Goal: Task Accomplishment & Management: Manage account settings

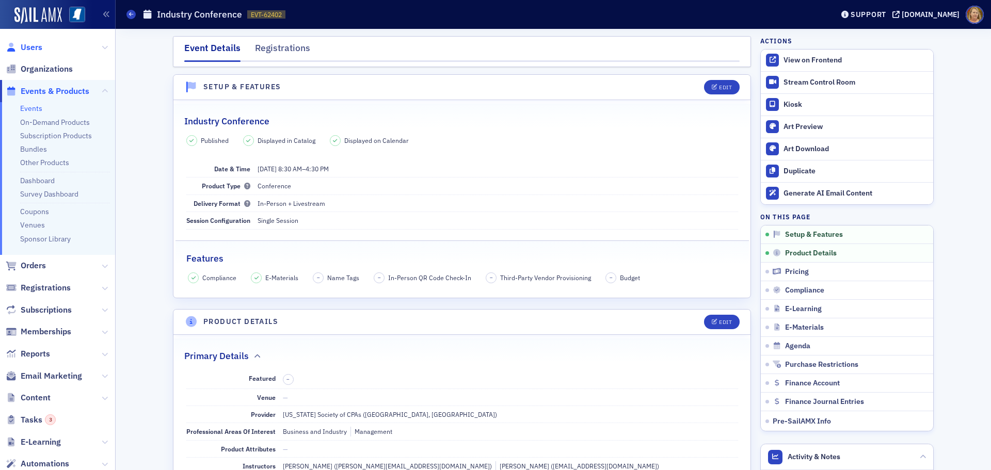
click at [36, 48] on span "Users" at bounding box center [32, 47] width 22 height 11
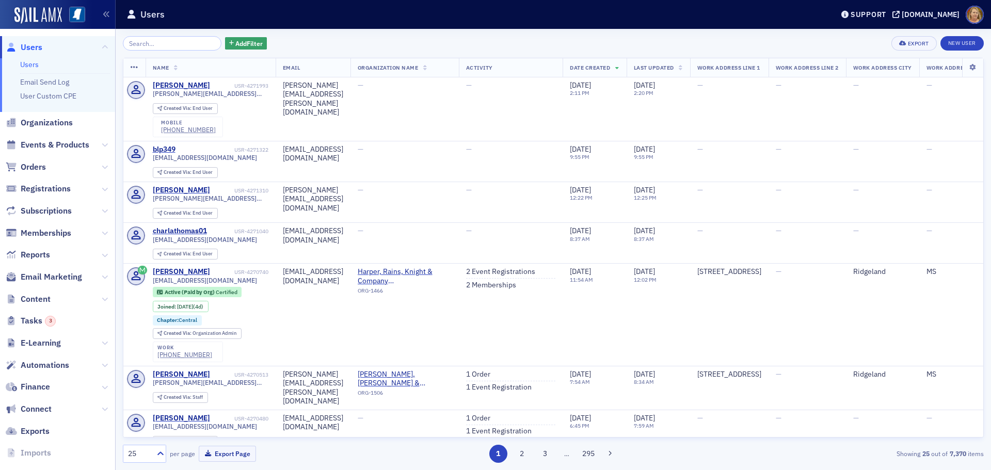
click at [134, 34] on div "Add Filter Export New User Name Email Organization Name Activity Date Created L…" at bounding box center [553, 249] width 861 height 441
click at [128, 40] on input "search" at bounding box center [172, 43] width 99 height 14
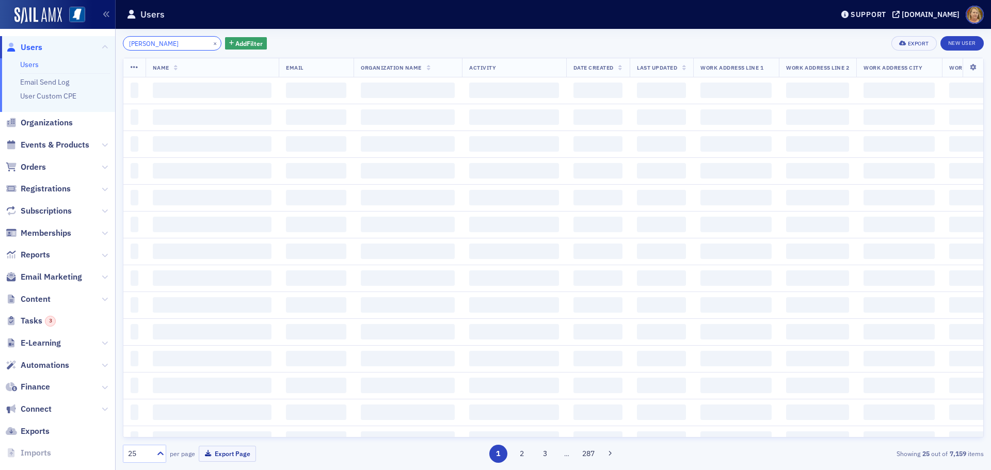
type input "[PERSON_NAME]"
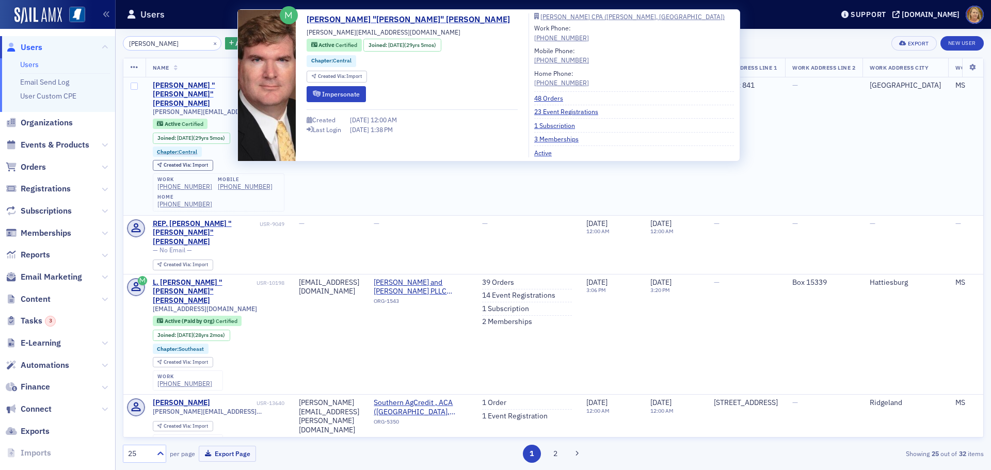
click at [175, 84] on div "[PERSON_NAME] "[PERSON_NAME]" [PERSON_NAME]" at bounding box center [204, 94] width 102 height 27
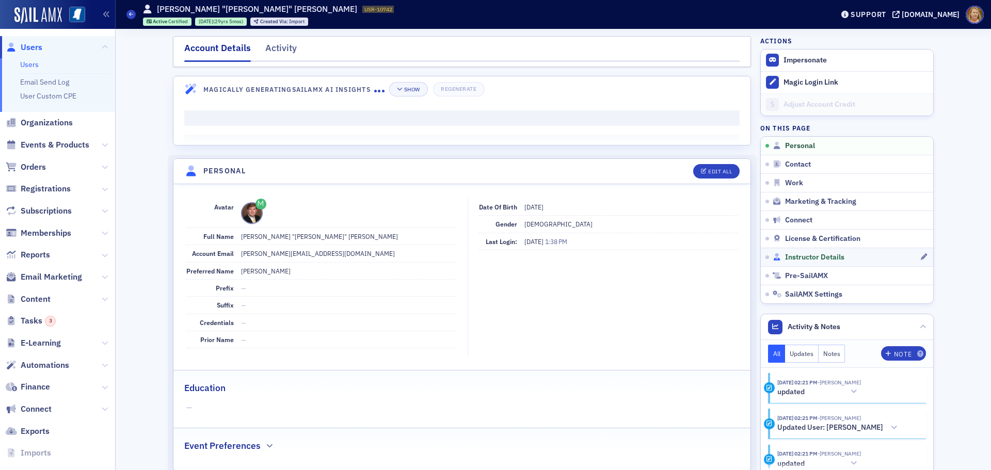
click at [799, 257] on span "Instructor Details" at bounding box center [814, 257] width 59 height 9
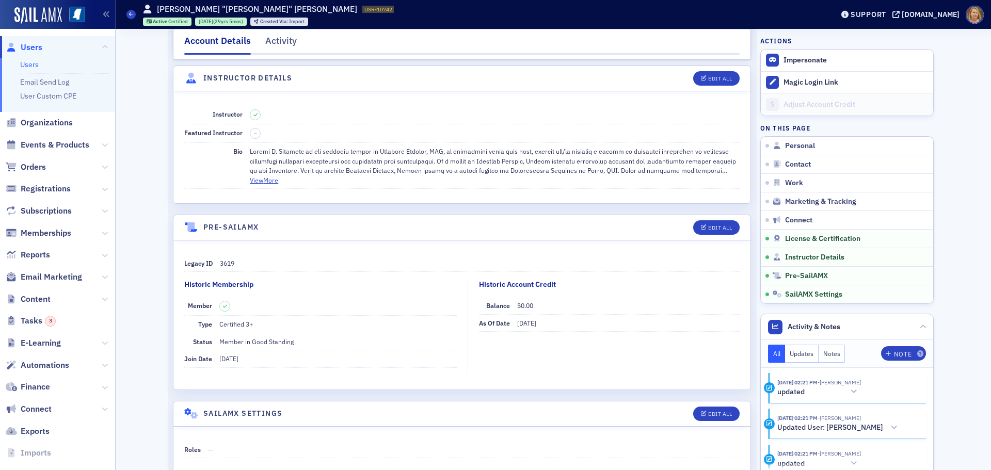
scroll to position [1832, 0]
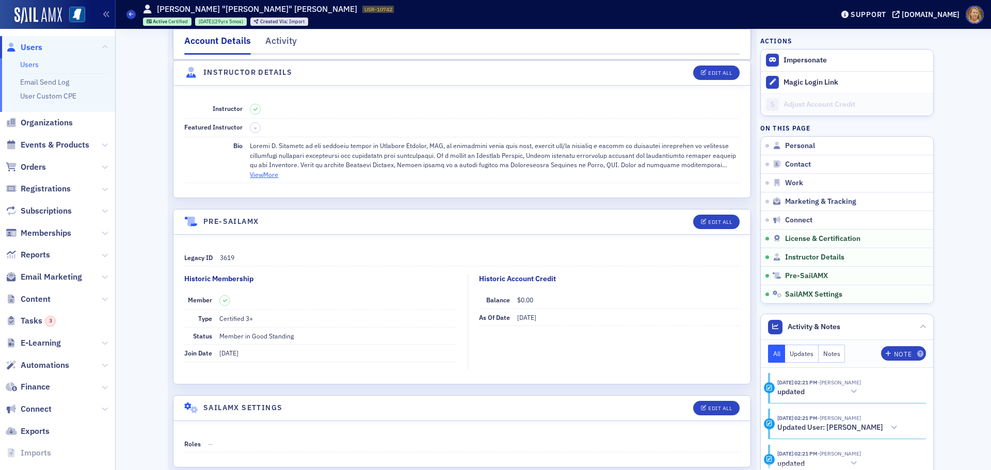
click at [269, 176] on button "View More" at bounding box center [264, 174] width 28 height 9
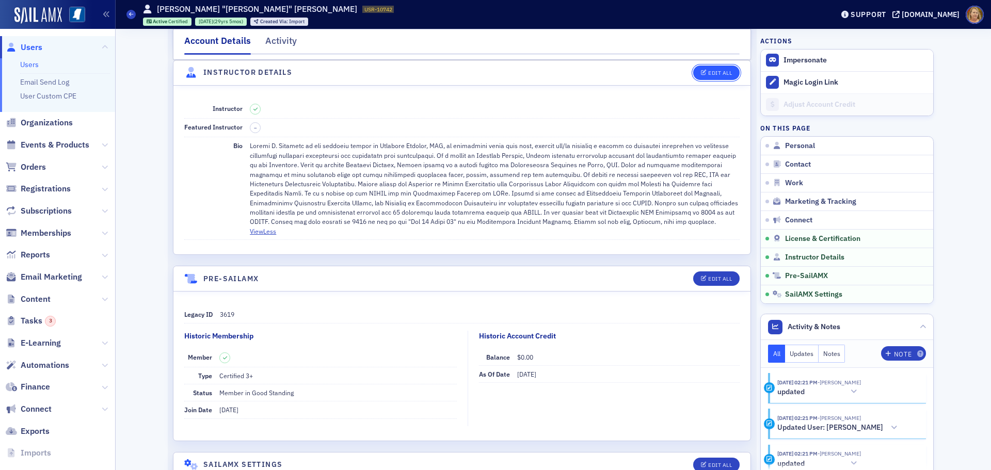
click at [711, 71] on div "Edit All" at bounding box center [720, 73] width 24 height 6
select select "US"
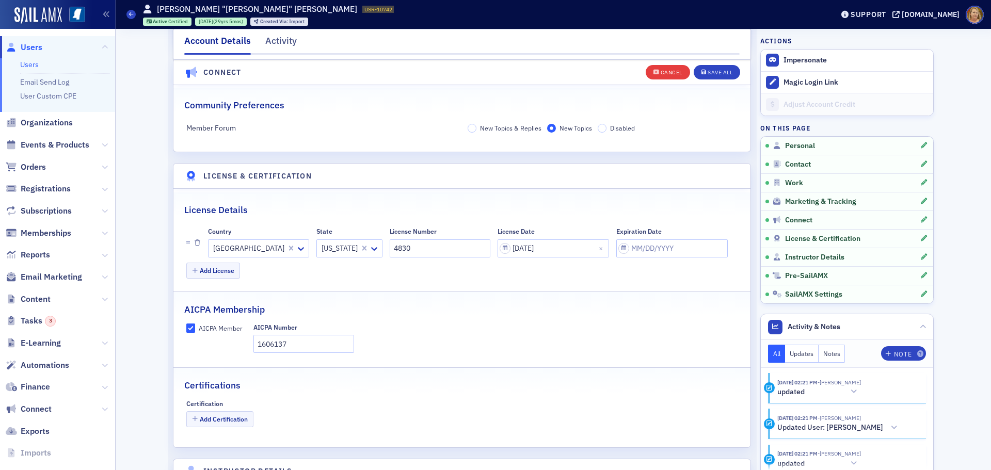
scroll to position [2231, 0]
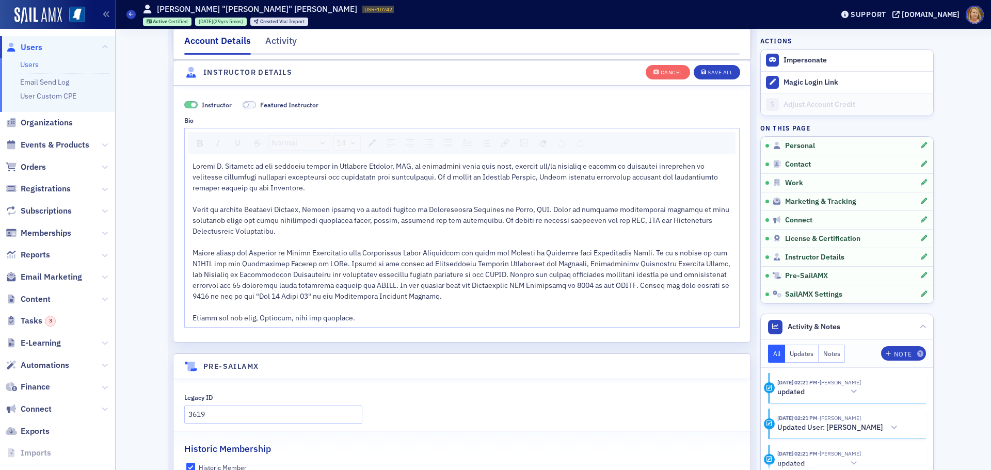
drag, startPoint x: 185, startPoint y: 166, endPoint x: 425, endPoint y: 238, distance: 250.4
click at [427, 238] on div "rdw-wrapper" at bounding box center [462, 242] width 554 height 170
click at [187, 167] on div "rdw-wrapper" at bounding box center [462, 242] width 554 height 170
click at [187, 165] on div "rdw-wrapper" at bounding box center [462, 242] width 554 height 170
click at [361, 200] on div "rdw-editor" at bounding box center [461, 242] width 539 height 163
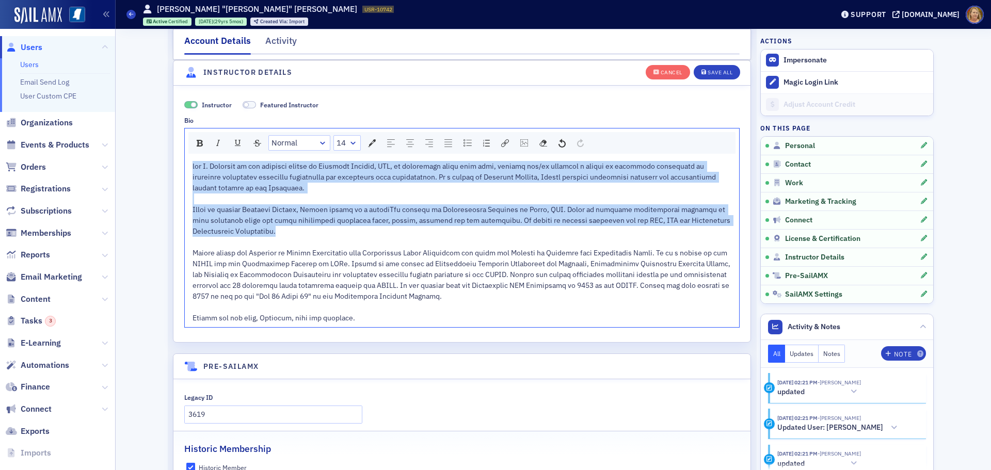
drag, startPoint x: 188, startPoint y: 165, endPoint x: 479, endPoint y: 230, distance: 297.8
click at [479, 230] on div "rdw-editor" at bounding box center [461, 242] width 539 height 163
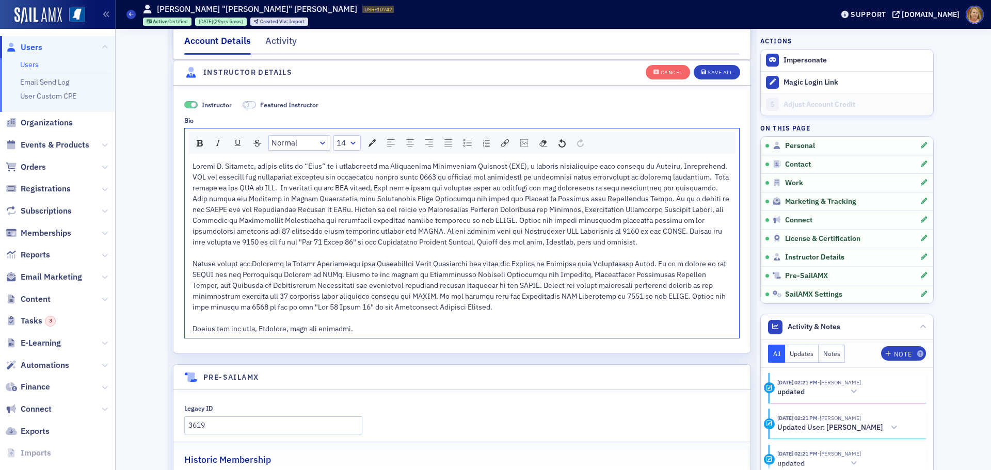
click at [682, 187] on span "rdw-editor" at bounding box center [461, 247] width 538 height 172
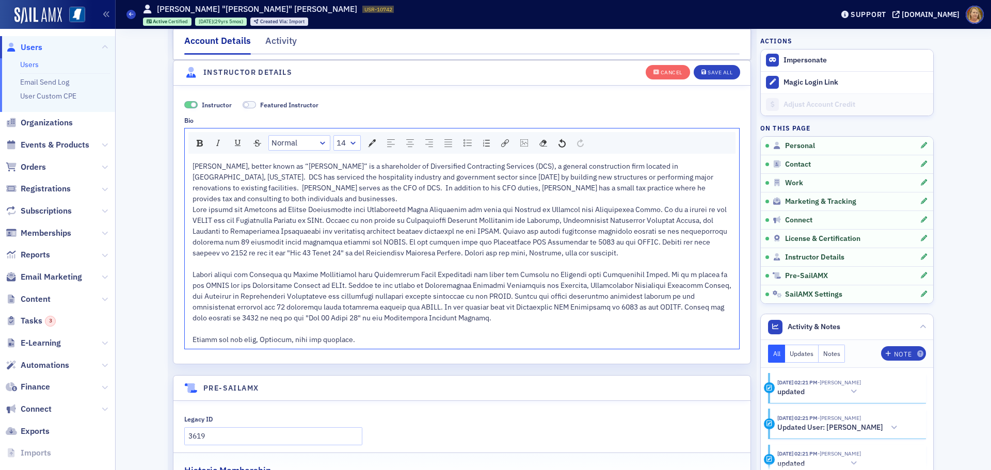
click at [686, 188] on div "[PERSON_NAME], better known as “[PERSON_NAME]” is a shareholder of Diversified …" at bounding box center [461, 182] width 539 height 43
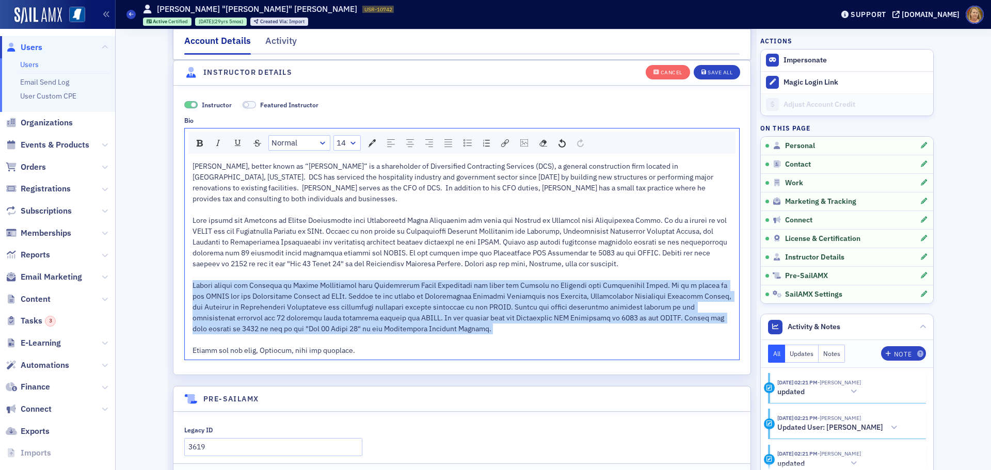
drag, startPoint x: 189, startPoint y: 271, endPoint x: 430, endPoint y: 328, distance: 247.4
click at [430, 328] on div "rdw-editor" at bounding box center [461, 285] width 539 height 141
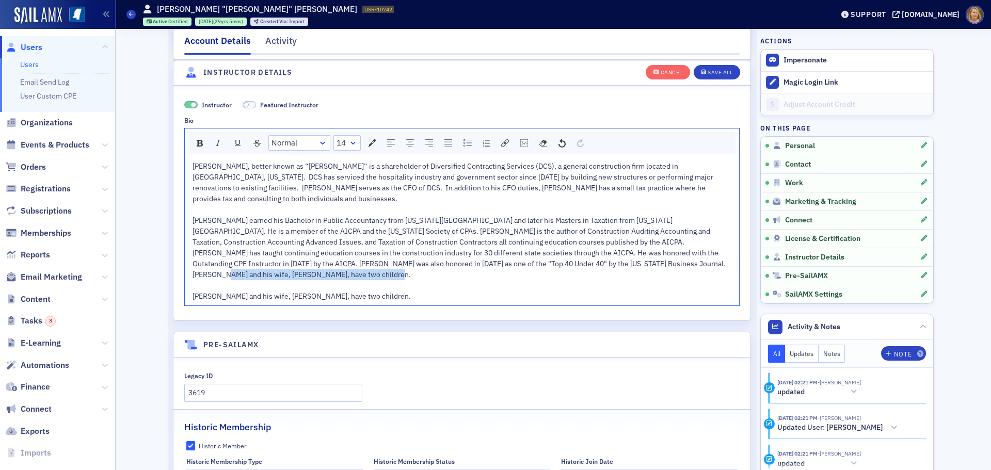
drag, startPoint x: 359, startPoint y: 272, endPoint x: 194, endPoint y: 269, distance: 164.6
click at [194, 269] on div "[PERSON_NAME] earned his Bachelor in Public Accountancy from [US_STATE][GEOGRAP…" at bounding box center [461, 258] width 539 height 87
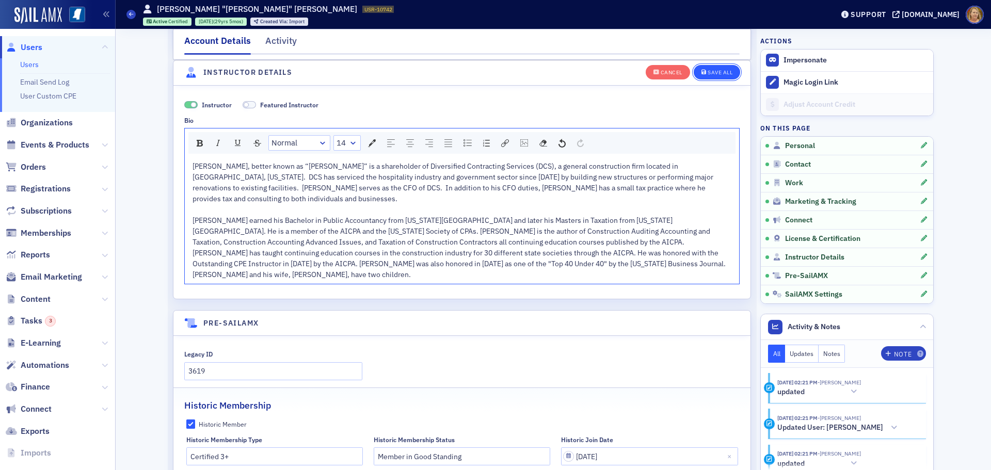
click at [707, 73] on div "Save All" at bounding box center [719, 73] width 25 height 6
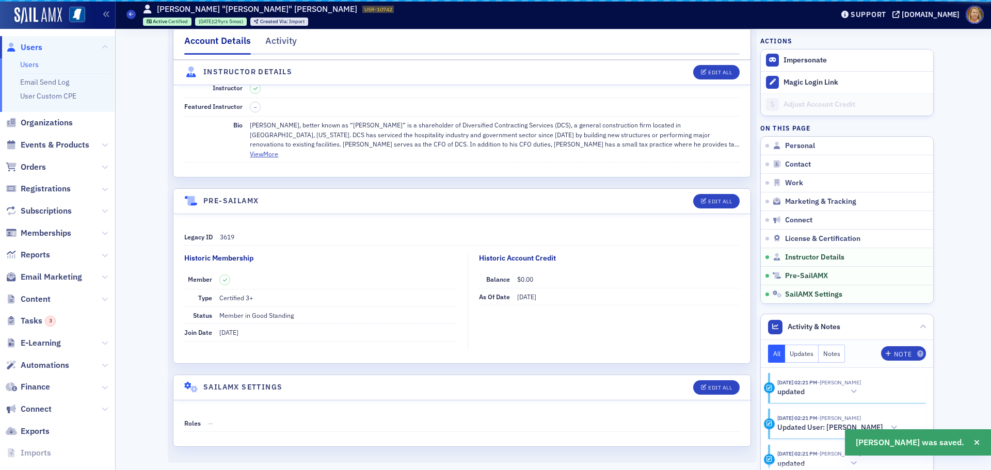
scroll to position [1853, 0]
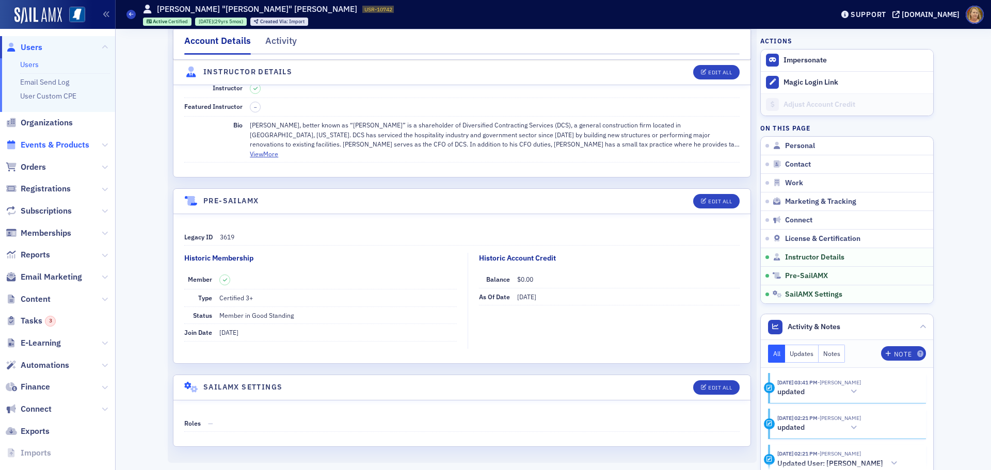
click at [47, 146] on span "Events & Products" at bounding box center [55, 144] width 69 height 11
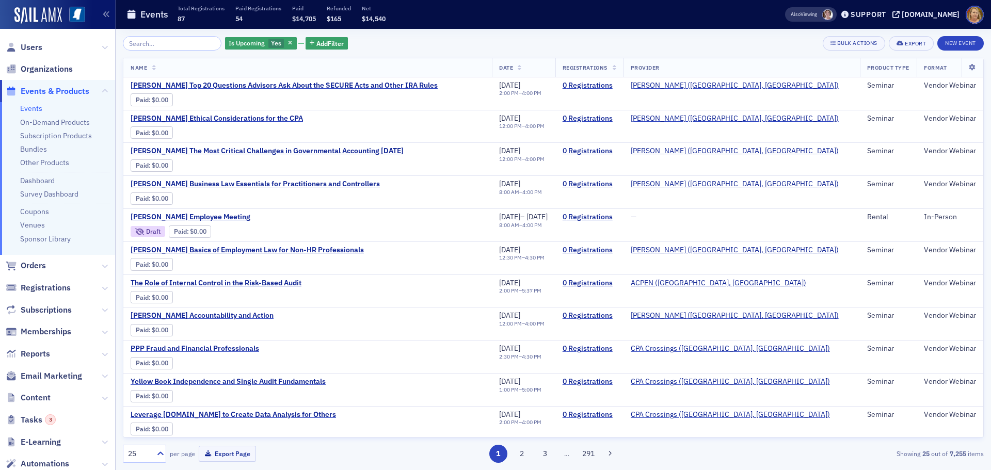
click at [286, 45] on span "button" at bounding box center [290, 43] width 9 height 9
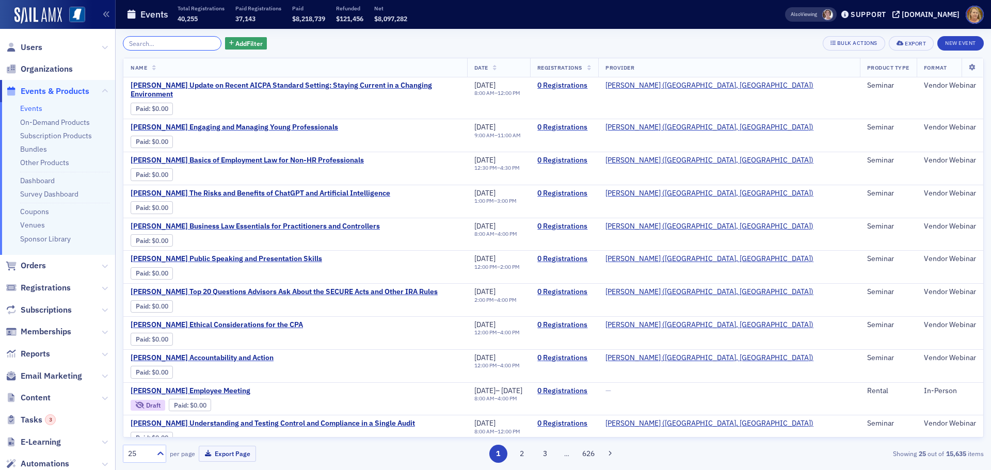
click at [199, 45] on input "search" at bounding box center [172, 43] width 99 height 14
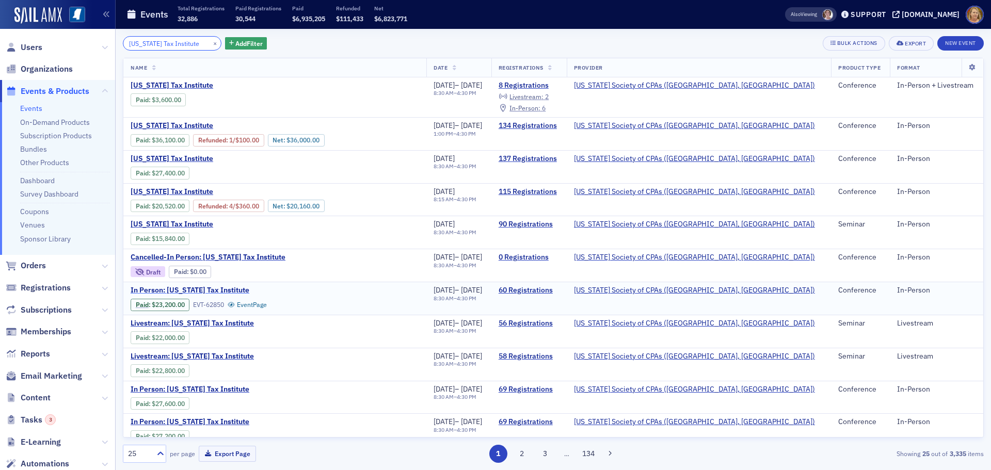
type input "[US_STATE] Tax Institute"
click at [241, 290] on span "In Person: [US_STATE] Tax Institute" at bounding box center [217, 290] width 173 height 9
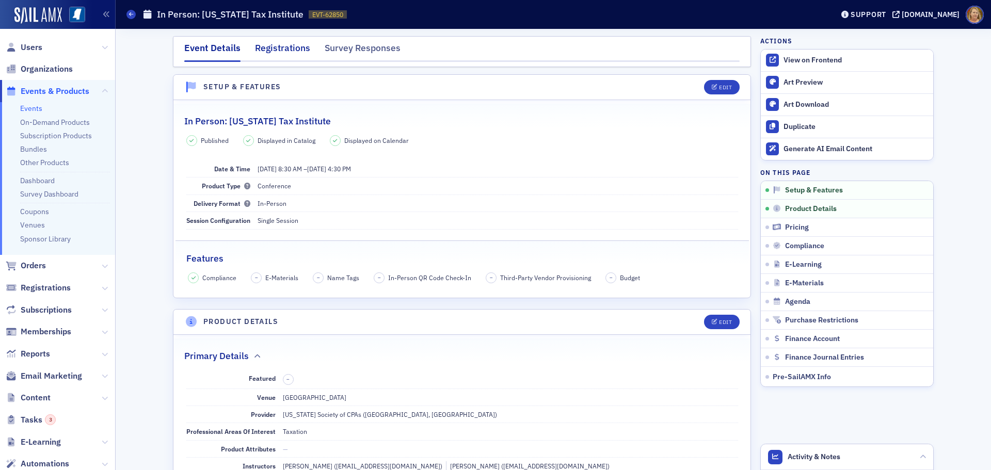
click at [277, 47] on div "Registrations" at bounding box center [282, 50] width 55 height 19
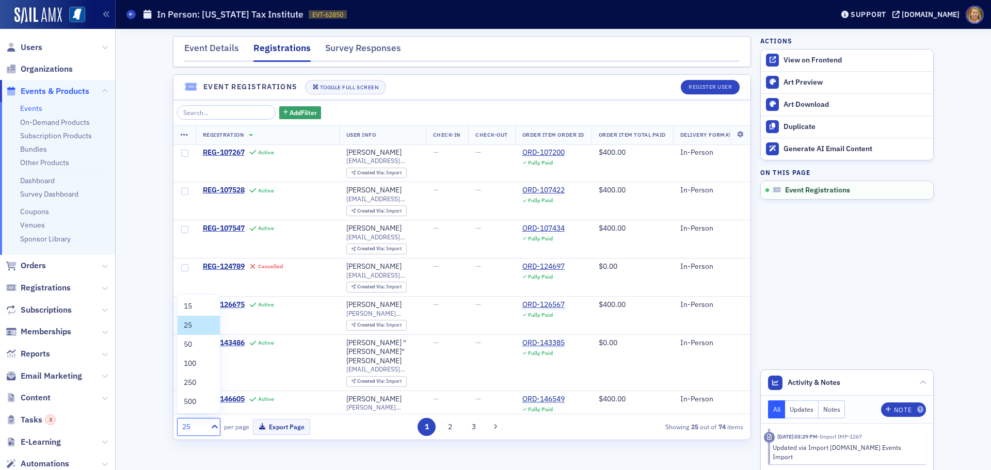
click at [206, 429] on div "25" at bounding box center [191, 427] width 29 height 13
click at [201, 376] on div "250" at bounding box center [198, 382] width 42 height 19
click at [290, 428] on button "Export Page" at bounding box center [281, 427] width 57 height 16
click at [731, 137] on icon at bounding box center [740, 135] width 21 height 6
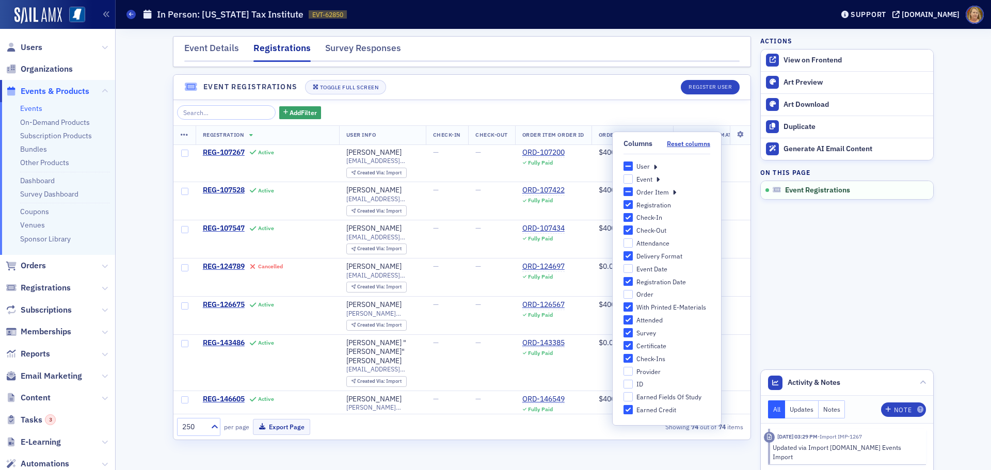
click at [654, 166] on icon at bounding box center [655, 165] width 4 height 9
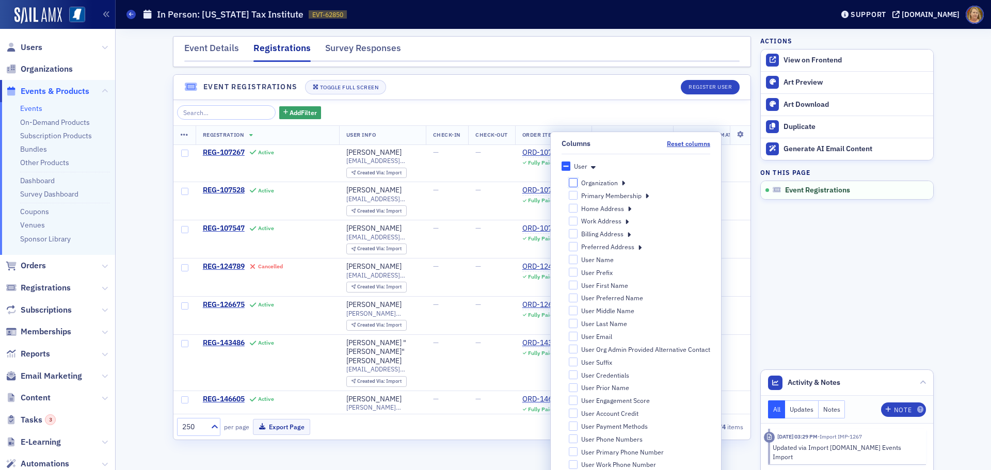
click at [571, 181] on input "Organization" at bounding box center [573, 182] width 9 height 9
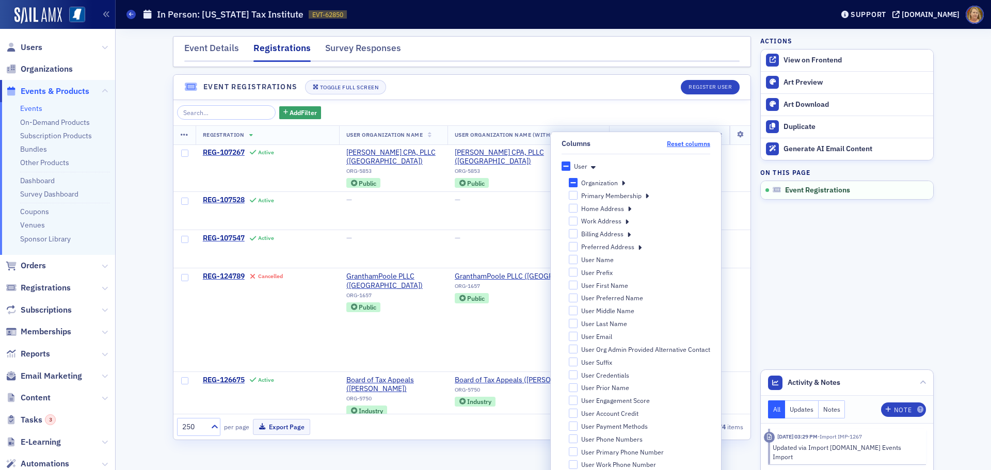
click at [676, 144] on button "Reset columns" at bounding box center [688, 144] width 43 height 8
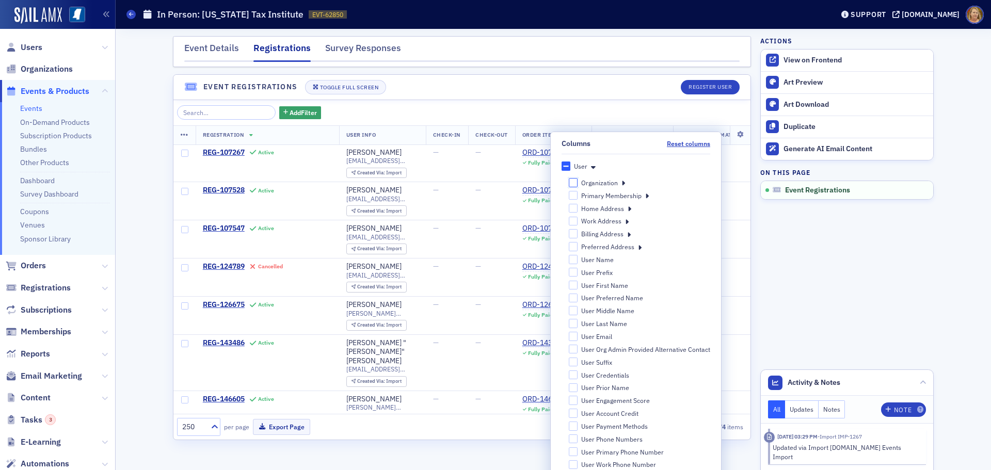
click at [569, 184] on input "Organization" at bounding box center [573, 182] width 9 height 9
checkbox input "false"
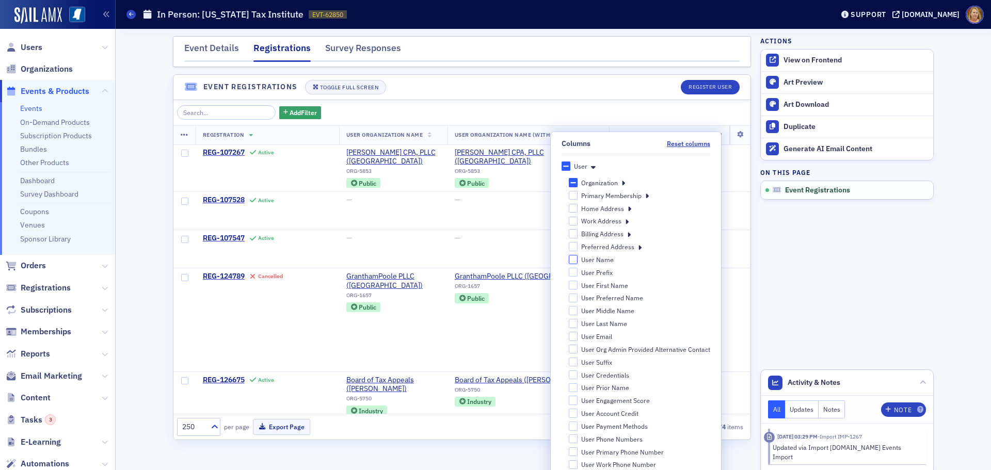
click at [569, 260] on input "User Name" at bounding box center [573, 259] width 9 height 9
checkbox input "true"
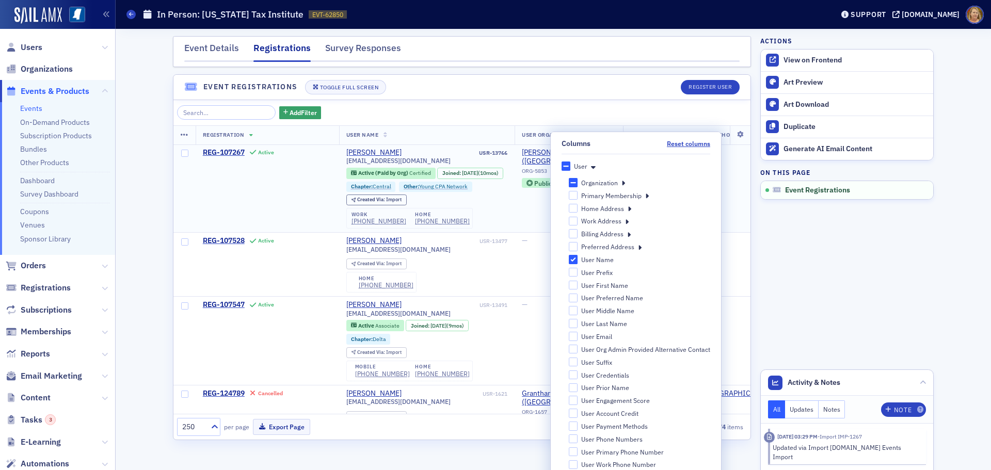
click at [736, 181] on td "[PERSON_NAME] CPA, PLLC ([GEOGRAPHIC_DATA]) ORG-5853 Public" at bounding box center [704, 188] width 162 height 88
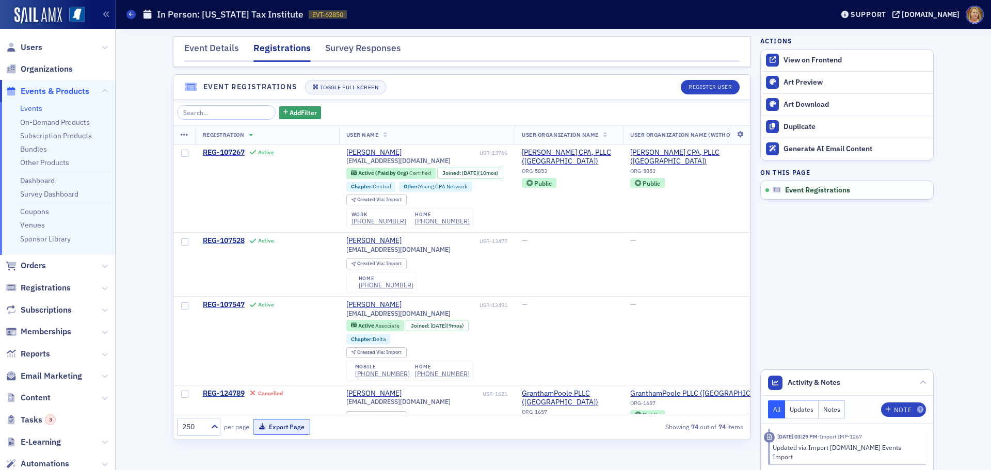
click at [293, 427] on button "Export Page" at bounding box center [281, 427] width 57 height 16
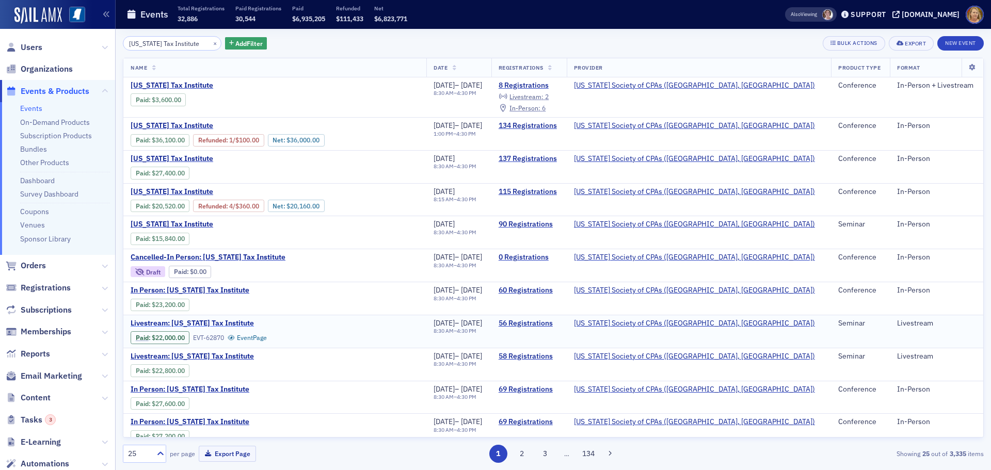
click at [241, 324] on span "Livestream: [US_STATE] Tax Institute" at bounding box center [217, 323] width 173 height 9
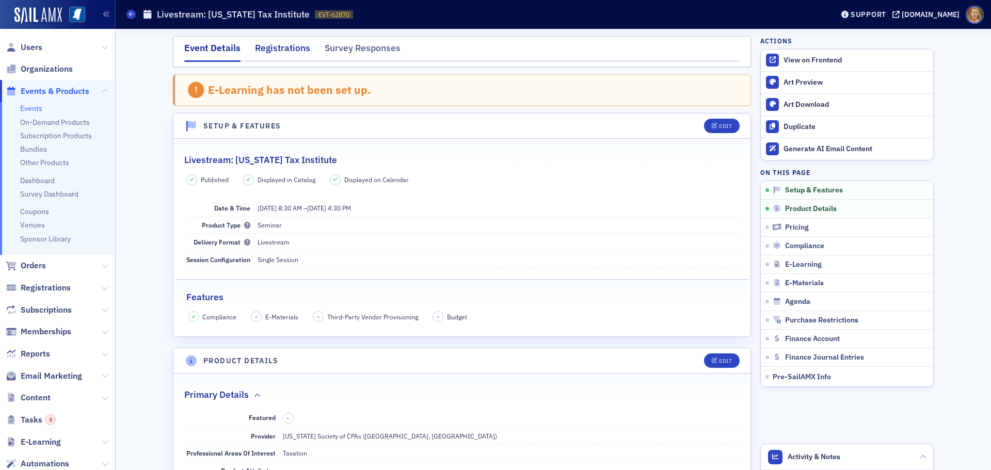
click at [272, 49] on div "Registrations" at bounding box center [282, 50] width 55 height 19
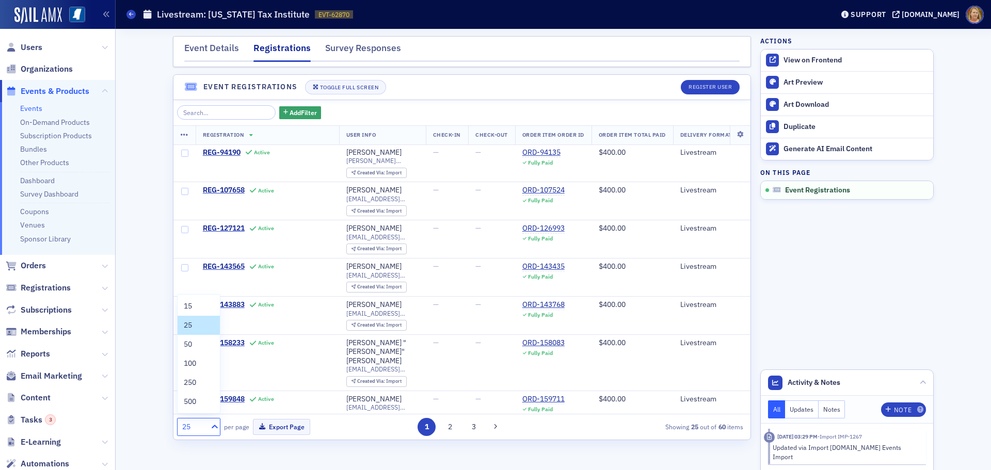
click at [213, 427] on icon at bounding box center [215, 427] width 6 height 4
click at [201, 364] on div "100" at bounding box center [199, 363] width 30 height 11
click at [731, 133] on icon at bounding box center [740, 135] width 21 height 6
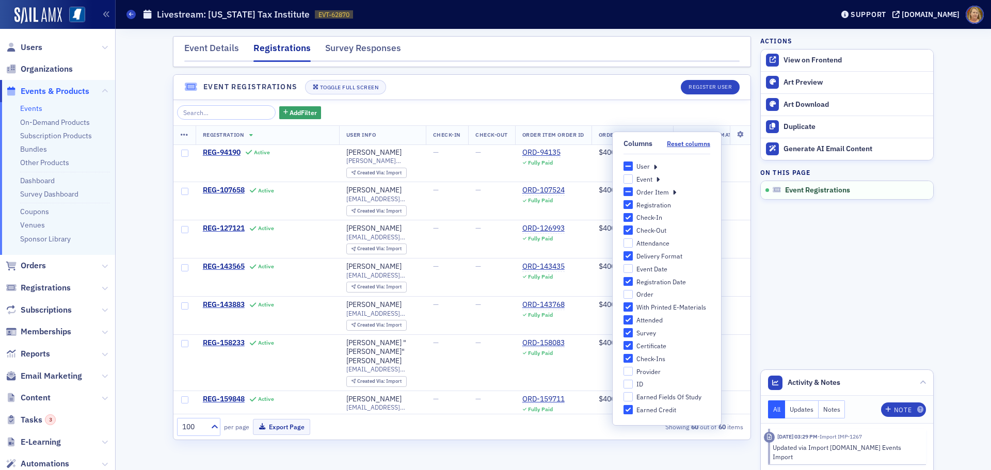
click at [655, 167] on icon at bounding box center [655, 165] width 4 height 9
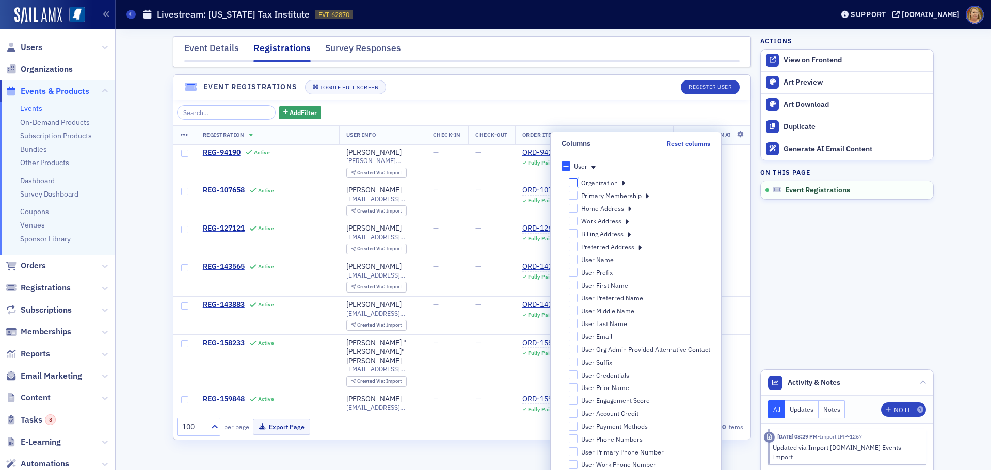
click at [570, 182] on input "Organization" at bounding box center [573, 182] width 9 height 9
checkbox input "false"
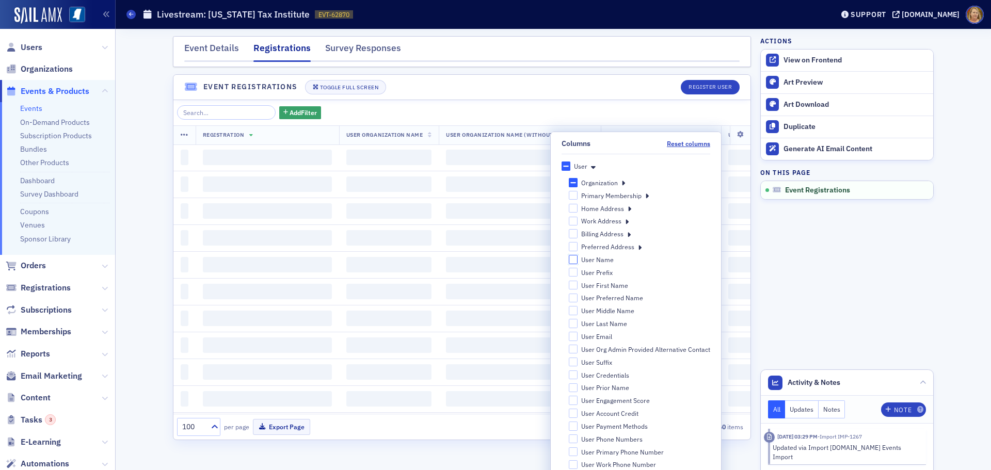
click at [569, 259] on input "User Name" at bounding box center [573, 259] width 9 height 9
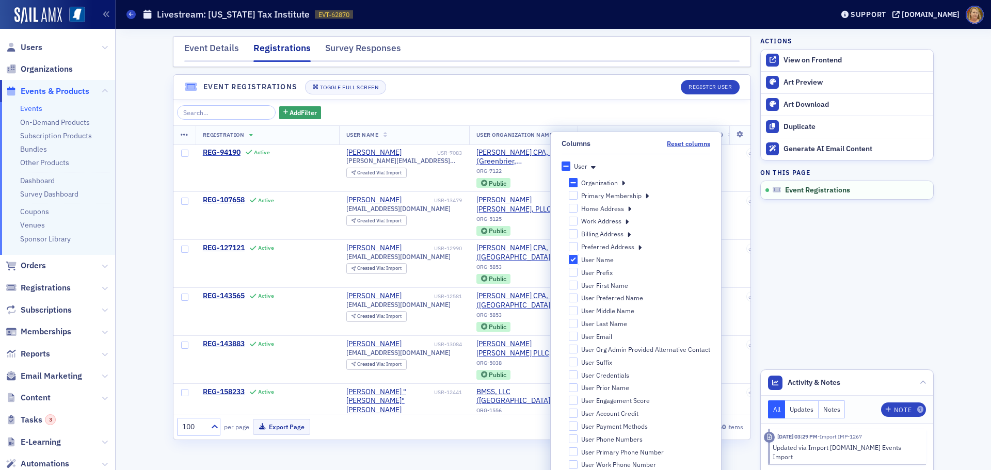
click at [569, 261] on input "User Name" at bounding box center [573, 259] width 9 height 9
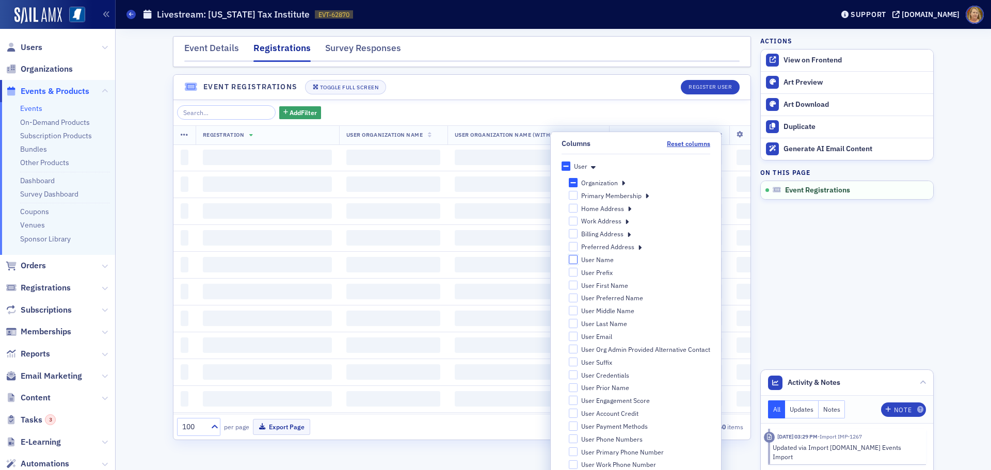
click at [569, 261] on input "User Name" at bounding box center [573, 259] width 9 height 9
checkbox input "true"
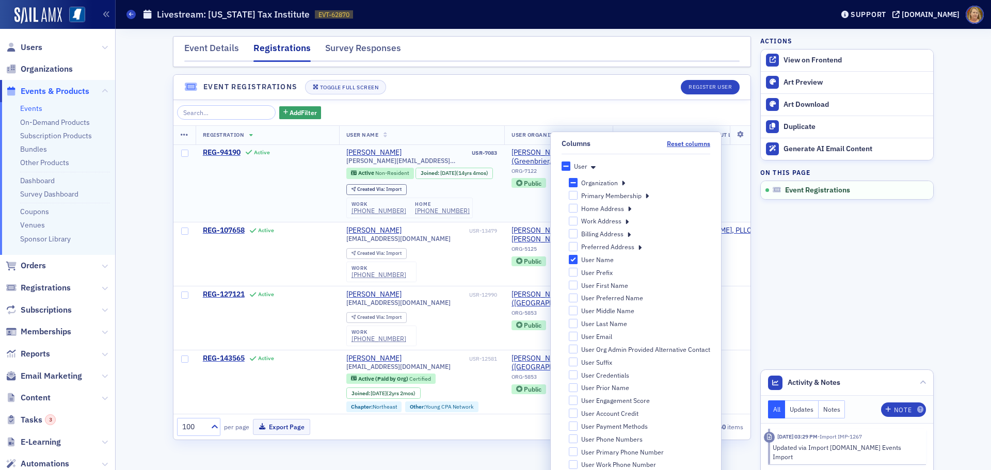
click at [731, 188] on td "[PERSON_NAME] CPA, LLC ORG-7122 Public" at bounding box center [693, 183] width 162 height 78
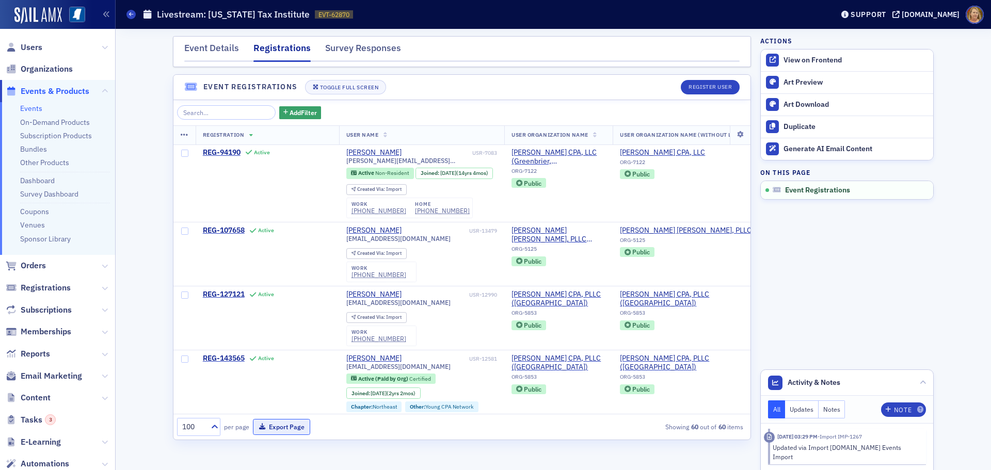
click at [291, 425] on button "Export Page" at bounding box center [281, 427] width 57 height 16
